Goal: Task Accomplishment & Management: Manage account settings

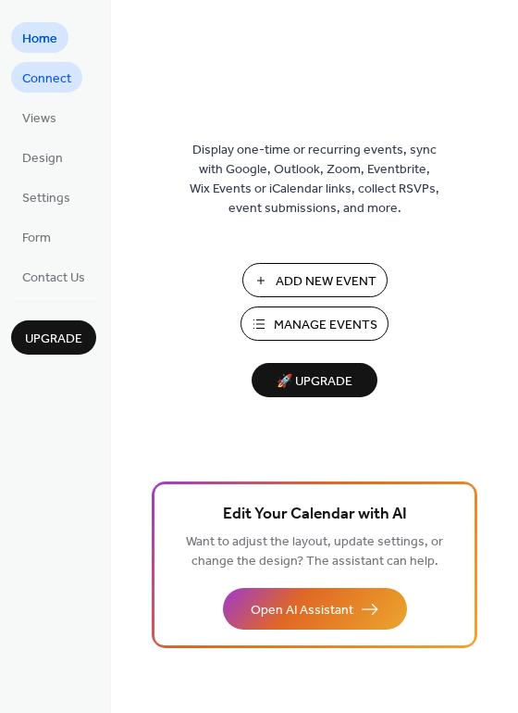
click at [39, 72] on span "Connect" at bounding box center [46, 78] width 49 height 19
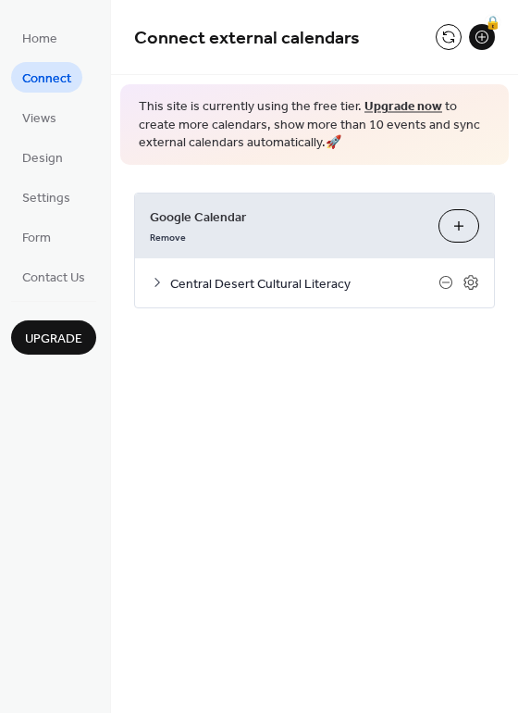
click at [279, 279] on span "Central Desert Cultural Literacy" at bounding box center [304, 283] width 268 height 19
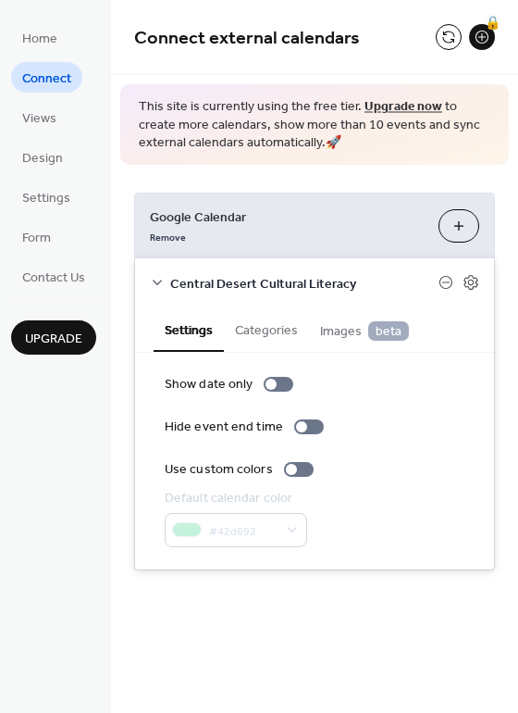
click at [279, 279] on span "Central Desert Cultural Literacy" at bounding box center [304, 283] width 268 height 19
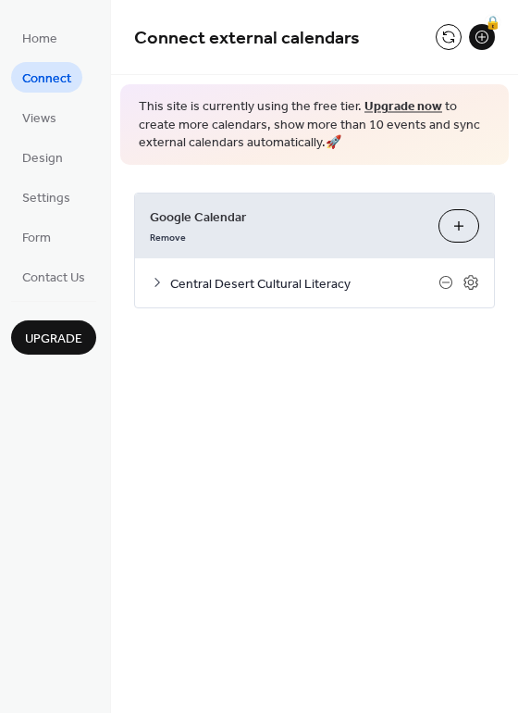
click at [459, 228] on button "Choose Calendars" at bounding box center [459, 225] width 41 height 33
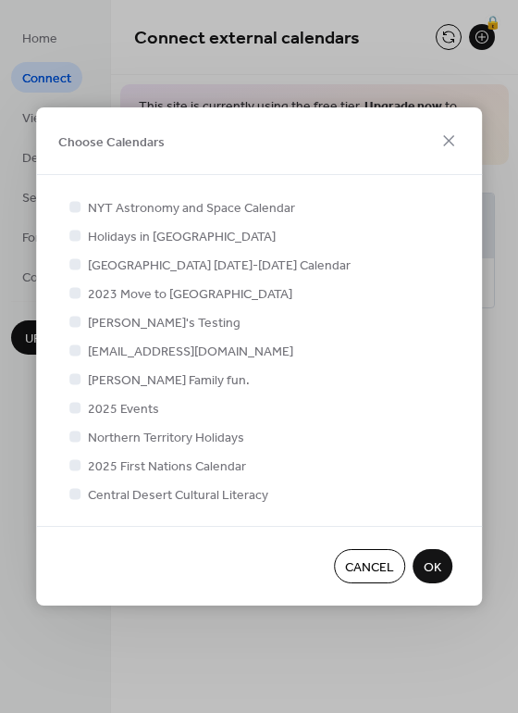
click at [439, 561] on span "OK" at bounding box center [433, 567] width 18 height 19
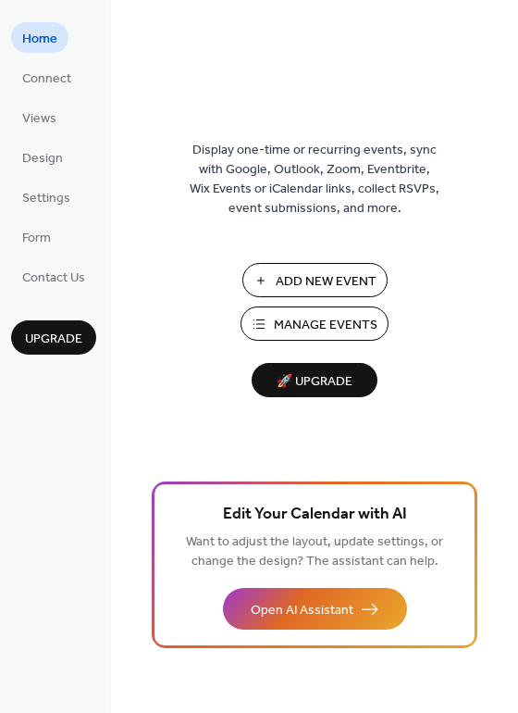
click at [37, 35] on span "Home" at bounding box center [39, 39] width 35 height 19
click at [318, 272] on span "Add New Event" at bounding box center [326, 281] width 101 height 19
click at [70, 78] on link "Connect" at bounding box center [46, 77] width 71 height 31
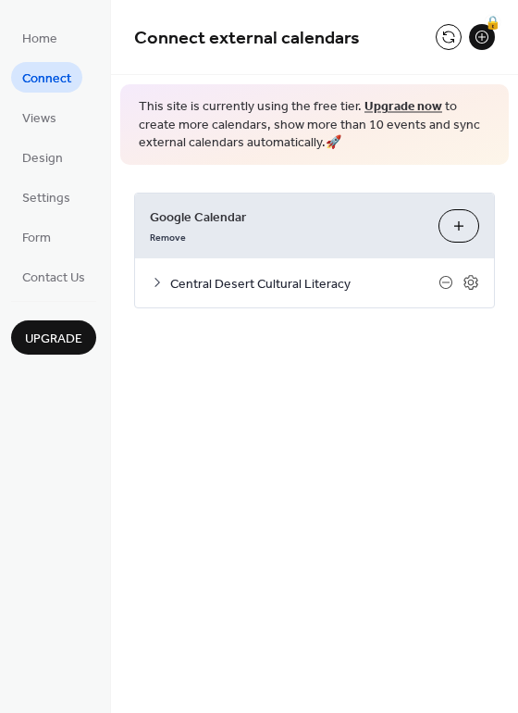
click at [470, 272] on div "Central Desert Cultural Literacy" at bounding box center [314, 282] width 359 height 49
click at [470, 281] on icon at bounding box center [471, 282] width 17 height 17
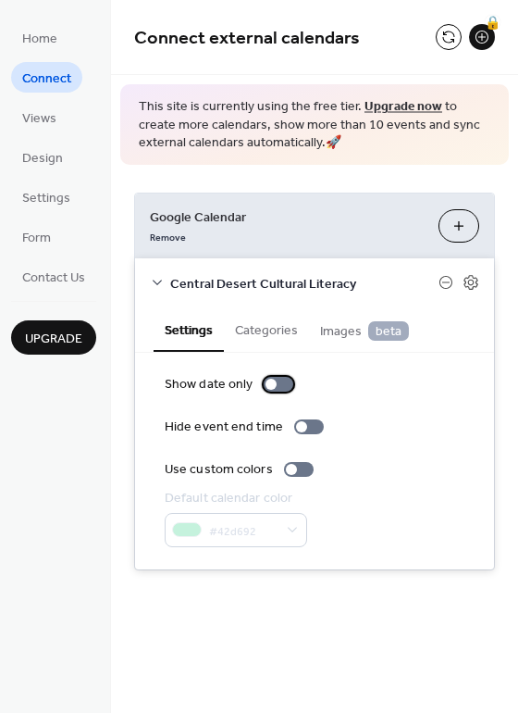
click at [266, 384] on div at bounding box center [271, 383] width 11 height 11
click at [282, 386] on div at bounding box center [285, 383] width 11 height 11
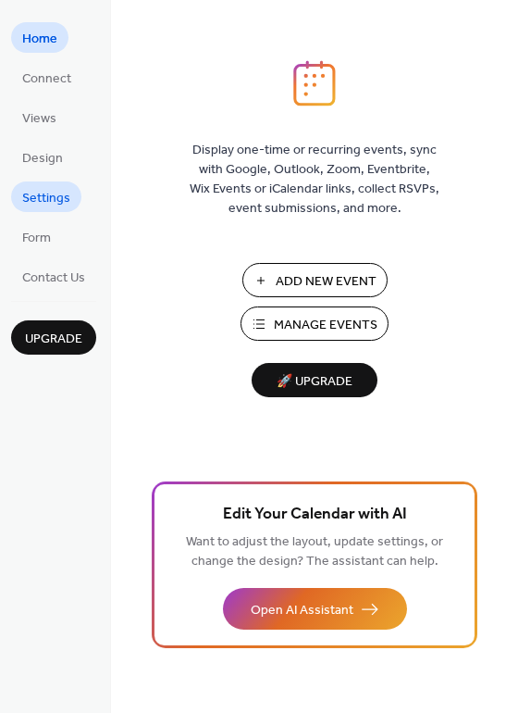
click at [48, 199] on span "Settings" at bounding box center [46, 198] width 48 height 19
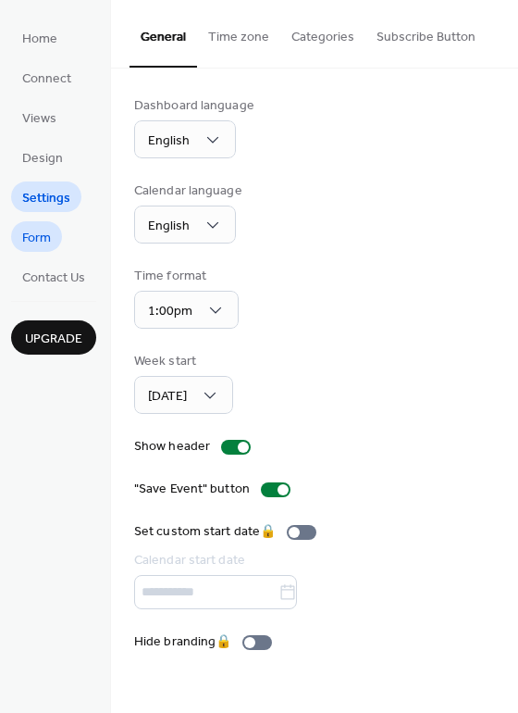
click at [42, 240] on span "Form" at bounding box center [36, 238] width 29 height 19
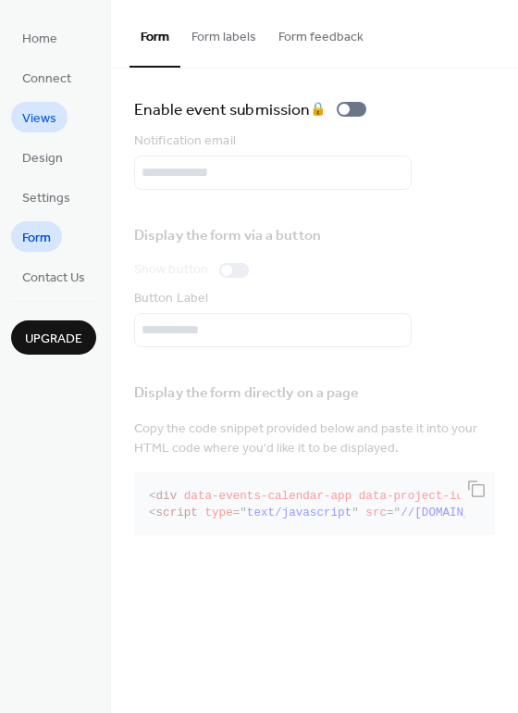
click at [39, 109] on span "Views" at bounding box center [39, 118] width 34 height 19
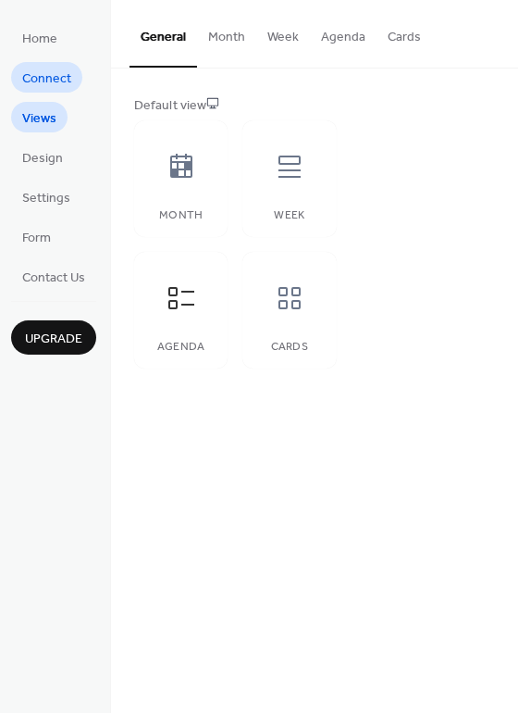
click at [42, 76] on span "Connect" at bounding box center [46, 78] width 49 height 19
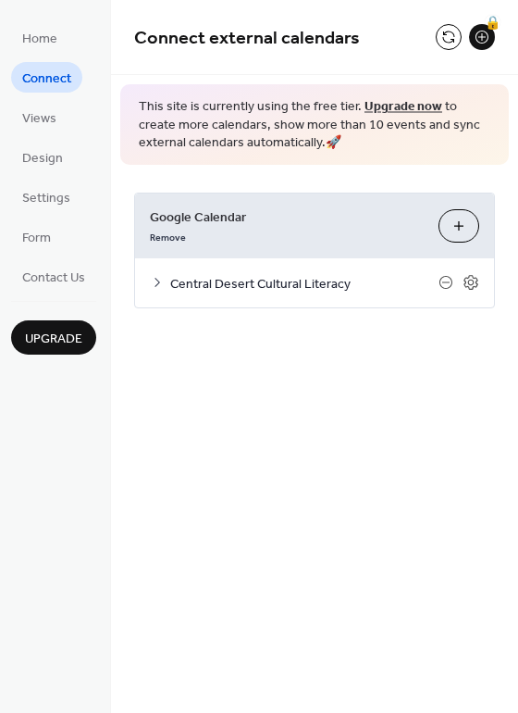
click at [468, 226] on button "Choose Calendars" at bounding box center [459, 225] width 41 height 33
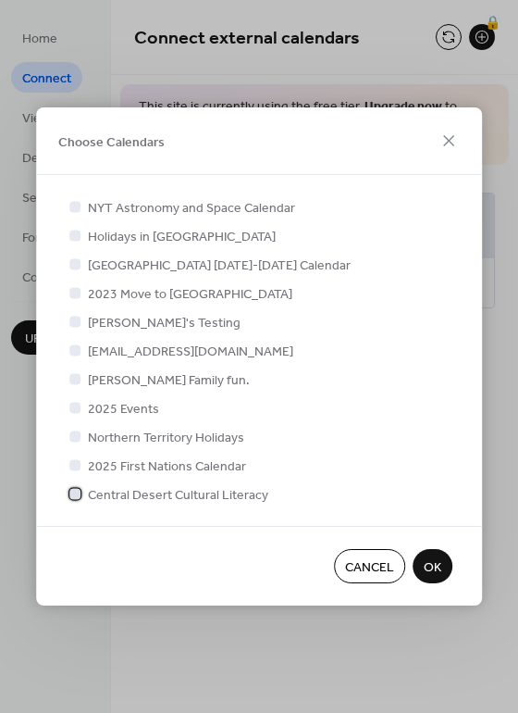
click at [78, 495] on icon at bounding box center [74, 493] width 7 height 7
click at [78, 495] on div at bounding box center [74, 493] width 11 height 11
click at [428, 565] on span "OK" at bounding box center [433, 567] width 18 height 19
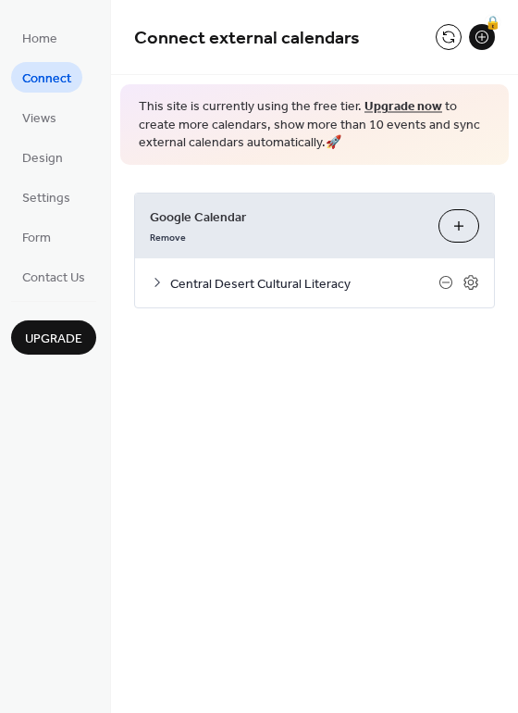
click at [249, 277] on span "Central Desert Cultural Literacy" at bounding box center [304, 283] width 268 height 19
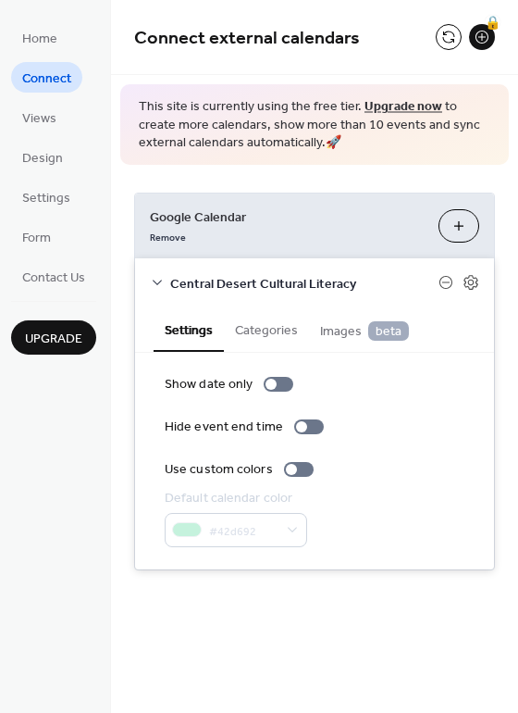
click at [249, 277] on span "Central Desert Cultural Literacy" at bounding box center [304, 283] width 268 height 19
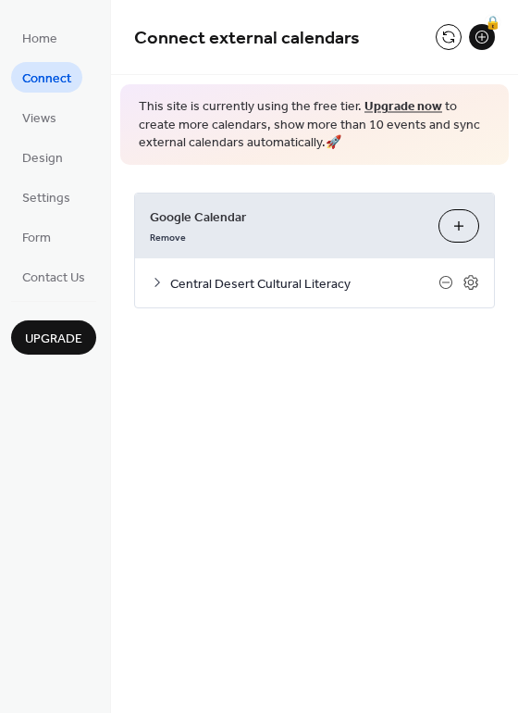
click at [316, 287] on span "Central Desert Cultural Literacy" at bounding box center [304, 283] width 268 height 19
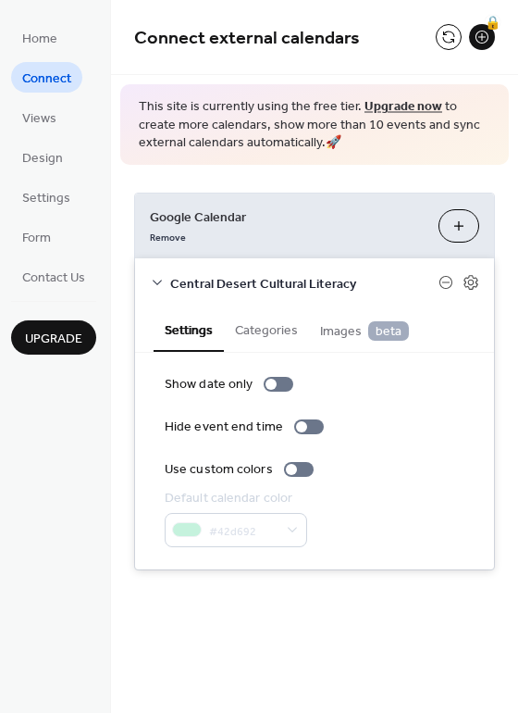
click at [316, 287] on span "Central Desert Cultural Literacy" at bounding box center [304, 283] width 268 height 19
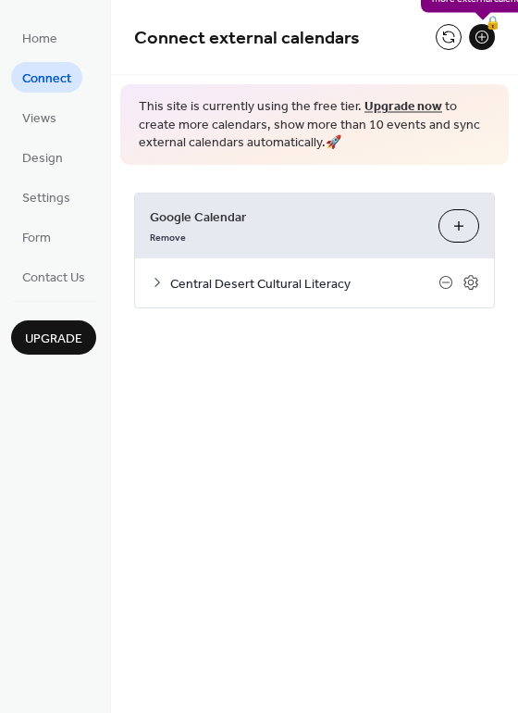
click at [481, 39] on div "🔒" at bounding box center [482, 37] width 26 height 26
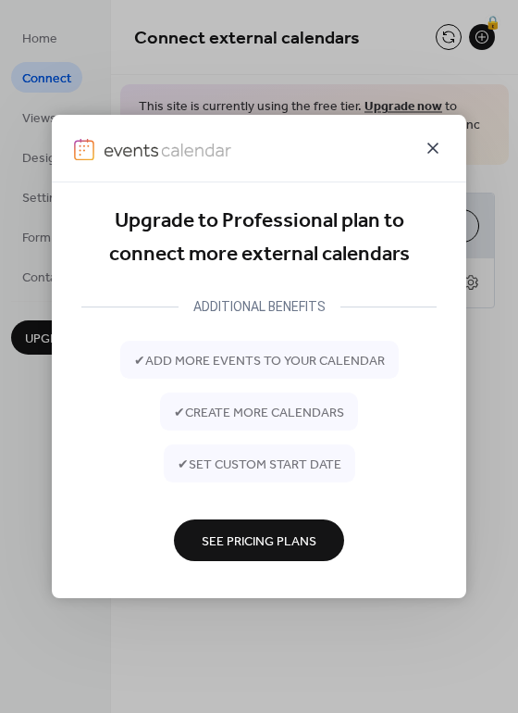
click at [440, 155] on icon at bounding box center [433, 148] width 22 height 22
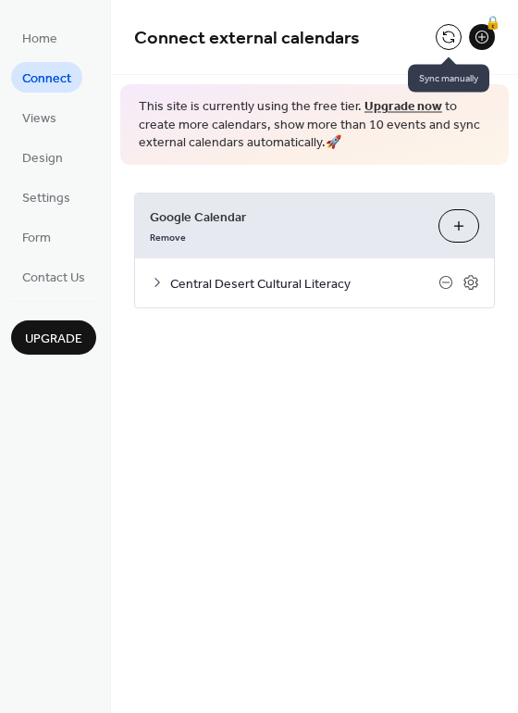
click at [457, 42] on button at bounding box center [449, 37] width 26 height 26
click at [448, 31] on button at bounding box center [449, 37] width 26 height 26
